Goal: Check status

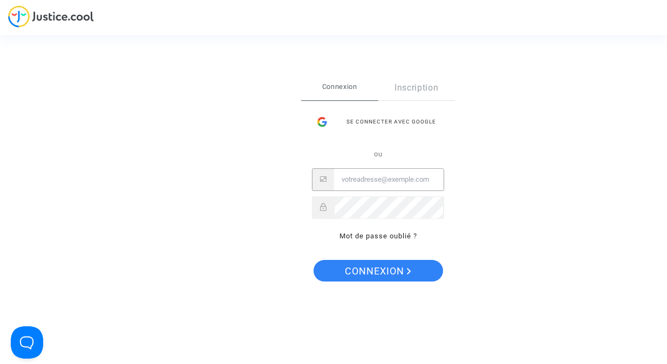
type input "[EMAIL_ADDRESS][PERSON_NAME][DOMAIN_NAME]"
click at [377, 271] on button "Connexion" at bounding box center [377, 271] width 129 height 22
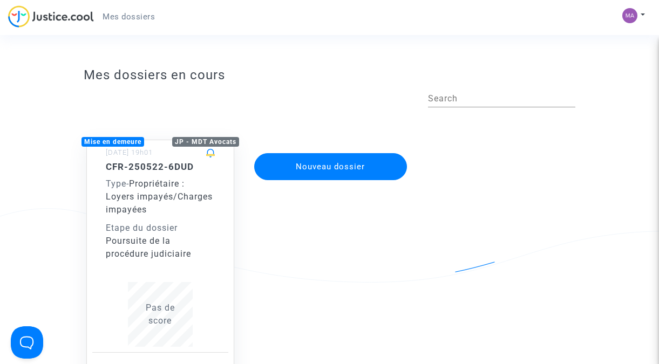
click at [160, 229] on div "Etape du dossier" at bounding box center [160, 228] width 109 height 13
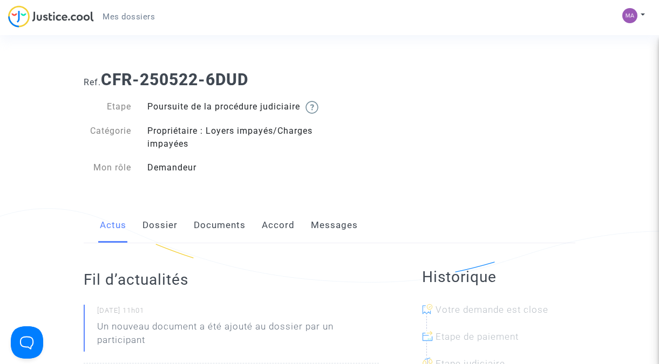
scroll to position [92, 0]
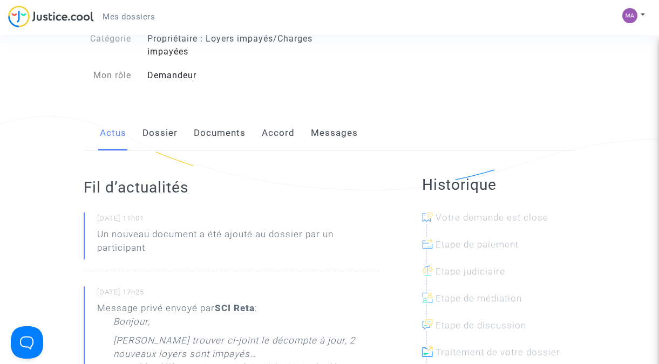
click at [164, 148] on link "Dossier" at bounding box center [159, 133] width 35 height 36
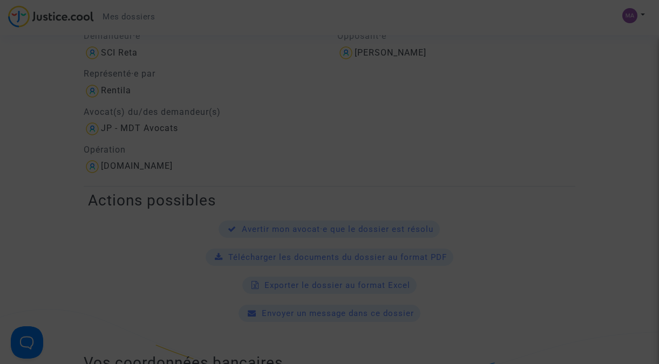
scroll to position [69, 0]
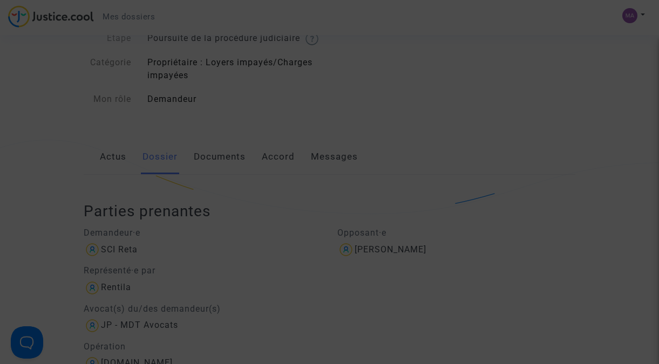
click at [247, 185] on div at bounding box center [329, 182] width 659 height 364
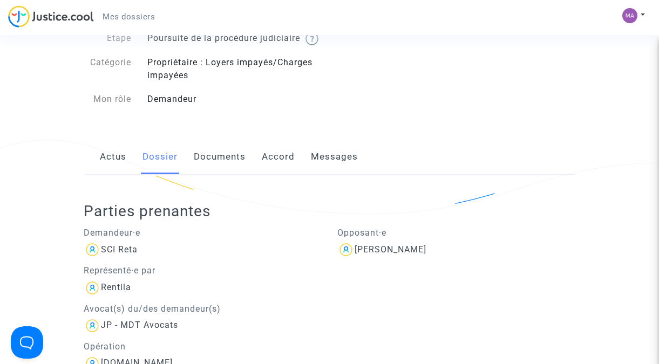
click at [227, 172] on link "Documents" at bounding box center [220, 157] width 52 height 36
